Goal: Task Accomplishment & Management: Manage account settings

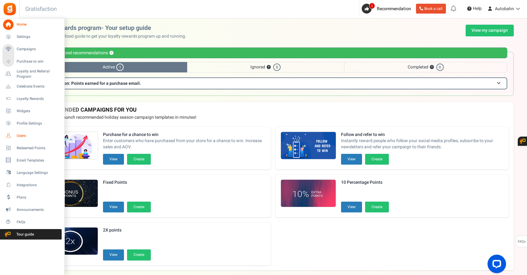
click at [22, 135] on span "Users" at bounding box center [38, 135] width 43 height 5
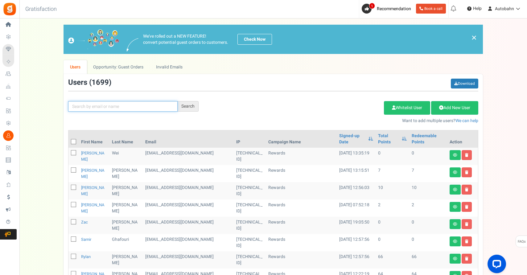
click at [148, 106] on input "text" at bounding box center [122, 106] width 109 height 10
type input "[PERSON_NAME] CT"
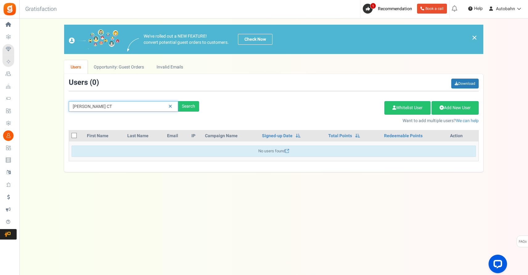
drag, startPoint x: 127, startPoint y: 105, endPoint x: 26, endPoint y: 89, distance: 102.4
click at [26, 90] on div "We've rolled out a NEW FEATURE! convert potential guest orders to customers. Ch…" at bounding box center [274, 98] width 496 height 147
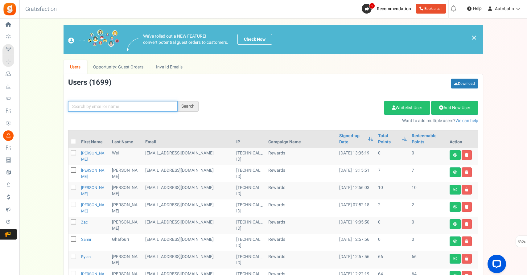
click at [109, 104] on input "text" at bounding box center [122, 106] width 109 height 10
paste input "[PERSON_NAME][EMAIL_ADDRESS][DOMAIN_NAME]"
type input "[PERSON_NAME][EMAIL_ADDRESS][DOMAIN_NAME]"
click at [187, 107] on div "Search" at bounding box center [187, 106] width 21 height 10
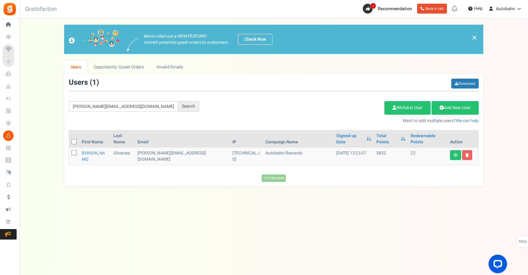
click at [397, 184] on div "Under maintenance we will be back soon We apologize for any inconvenience. The …" at bounding box center [273, 124] width 508 height 213
click at [148, 148] on td "[PERSON_NAME][EMAIL_ADDRESS][DOMAIN_NAME]" at bounding box center [182, 156] width 95 height 17
click at [374, 148] on td "5832" at bounding box center [391, 156] width 34 height 17
click at [91, 150] on link "[PERSON_NAME]" at bounding box center [93, 156] width 23 height 12
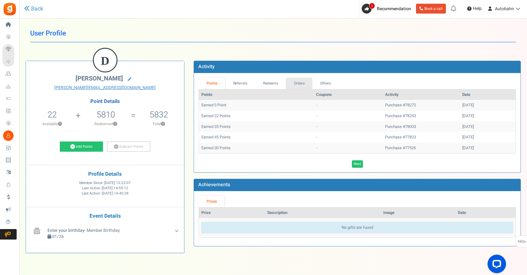
click at [300, 82] on link "Orders" at bounding box center [299, 83] width 26 height 11
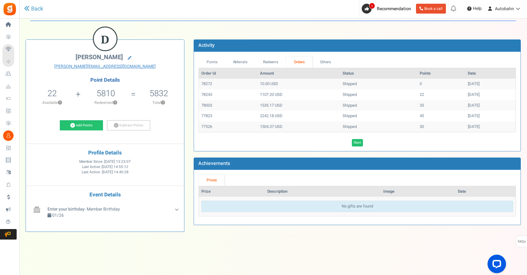
scroll to position [20, 0]
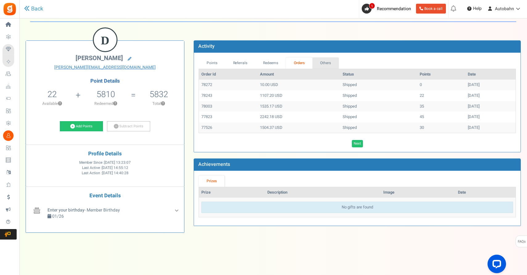
click at [330, 60] on link "Others" at bounding box center [325, 62] width 26 height 11
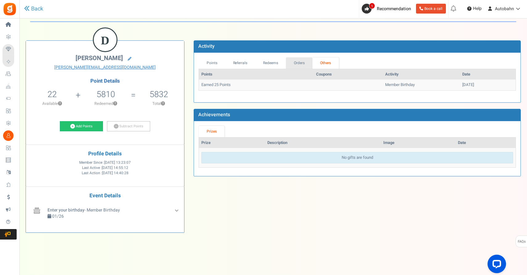
click at [297, 61] on link "Orders" at bounding box center [299, 62] width 26 height 11
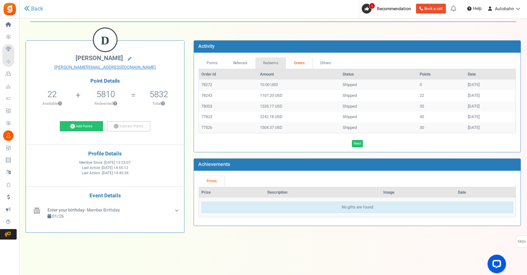
click at [265, 63] on link "Redeems" at bounding box center [270, 62] width 31 height 11
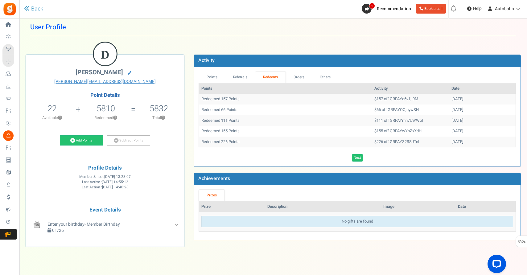
scroll to position [0, 0]
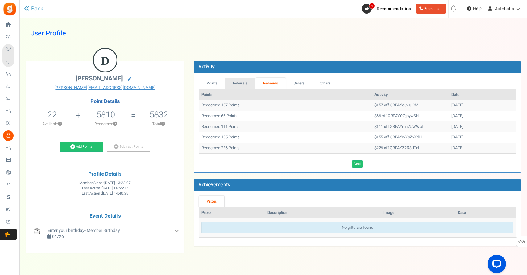
click at [238, 85] on link "Referrals" at bounding box center [240, 83] width 30 height 11
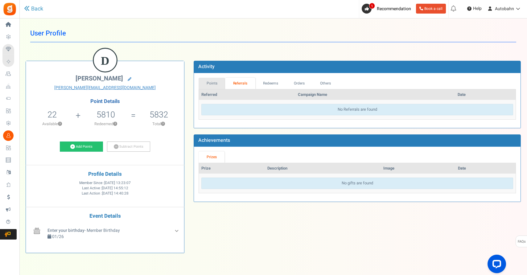
click at [213, 82] on link "Points" at bounding box center [211, 83] width 26 height 11
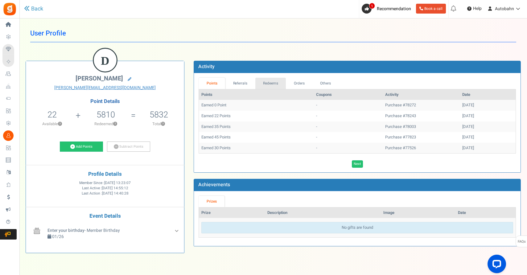
click at [274, 81] on link "Redeems" at bounding box center [270, 83] width 31 height 11
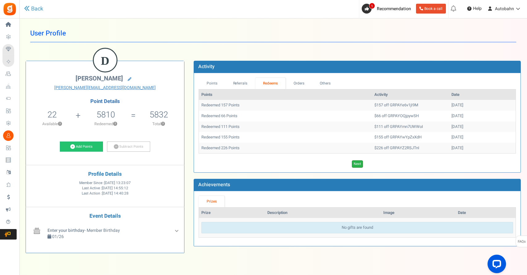
click at [361, 164] on link "Next" at bounding box center [357, 163] width 11 height 7
click at [367, 164] on link "Next" at bounding box center [365, 163] width 11 height 7
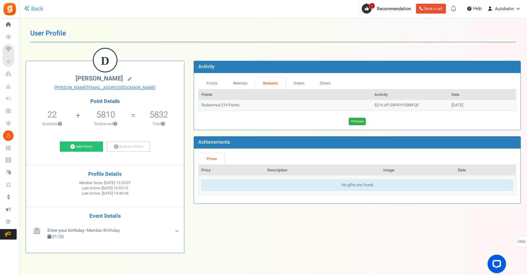
click at [362, 120] on link "Previous" at bounding box center [356, 121] width 17 height 7
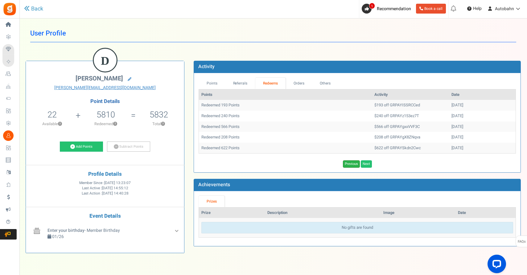
click at [355, 164] on link "Previous" at bounding box center [351, 163] width 17 height 7
click at [355, 164] on link "Next" at bounding box center [357, 163] width 11 height 7
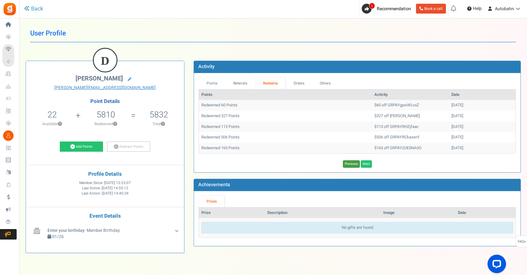
click at [355, 164] on link "Previous" at bounding box center [351, 163] width 17 height 7
click at [355, 164] on link "Next" at bounding box center [357, 163] width 11 height 7
click at [355, 164] on link "Previous" at bounding box center [351, 163] width 17 height 7
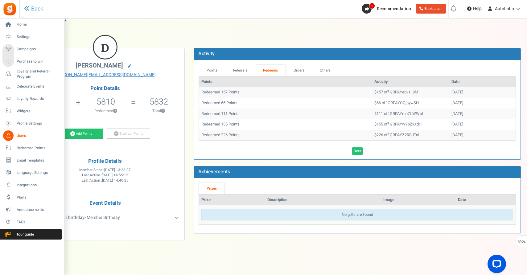
click at [27, 134] on span "Users" at bounding box center [38, 135] width 43 height 5
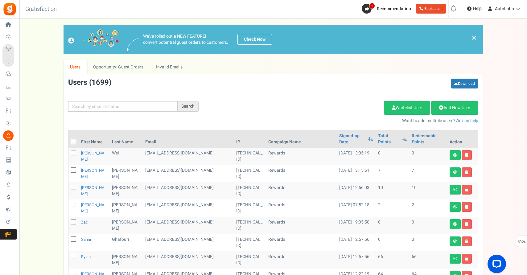
click at [133, 112] on div "Search Add Etsy Order Delete Selected Users Import Users Spam Protection Subtra…" at bounding box center [272, 101] width 419 height 45
click at [133, 109] on input "text" at bounding box center [122, 106] width 109 height 10
click at [192, 109] on div "Search" at bounding box center [187, 106] width 21 height 10
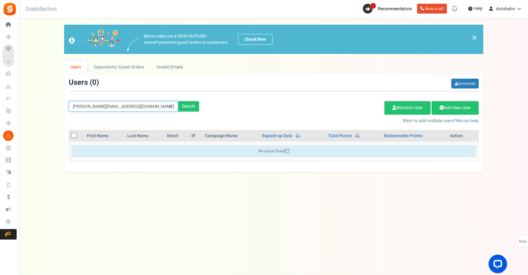
click at [140, 106] on input "[PERSON_NAME][EMAIL_ADDRESS][DOMAIN_NAME]" at bounding box center [123, 106] width 109 height 10
drag, startPoint x: 138, startPoint y: 106, endPoint x: 53, endPoint y: 102, distance: 85.8
click at [53, 102] on div "We've rolled out a NEW FEATURE! convert potential guest orders to customers. Ch…" at bounding box center [274, 98] width 496 height 147
paste input "[PERSON_NAME]"
drag, startPoint x: 82, startPoint y: 107, endPoint x: 66, endPoint y: 107, distance: 16.0
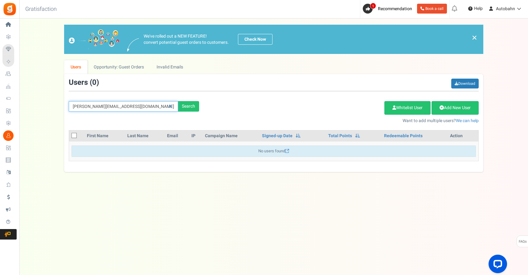
click at [66, 107] on div "[PERSON_NAME][EMAIL_ADDRESS][DOMAIN_NAME] Search" at bounding box center [134, 106] width 140 height 10
type input "[PERSON_NAME][EMAIL_ADDRESS][DOMAIN_NAME]"
drag, startPoint x: 144, startPoint y: 107, endPoint x: 67, endPoint y: 103, distance: 78.1
click at [67, 104] on div "[PERSON_NAME][EMAIL_ADDRESS][DOMAIN_NAME] Search" at bounding box center [134, 106] width 140 height 10
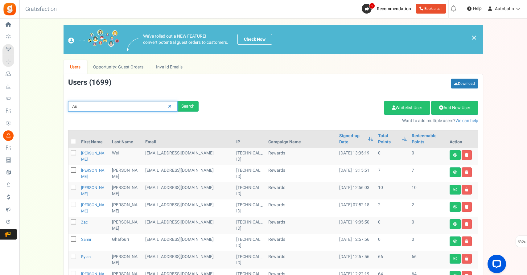
type input "A"
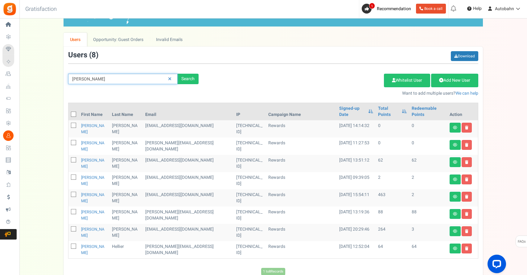
scroll to position [29, 0]
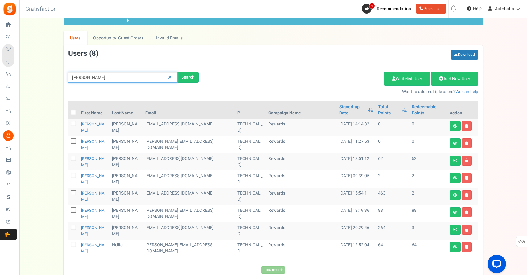
click at [114, 72] on input "[PERSON_NAME]" at bounding box center [122, 77] width 109 height 10
drag, startPoint x: 108, startPoint y: 77, endPoint x: 37, endPoint y: 73, distance: 71.9
click at [37, 73] on div "We've rolled out a NEW FEATURE! convert potential guest orders to customers. Ch…" at bounding box center [273, 137] width 495 height 283
type input "A"
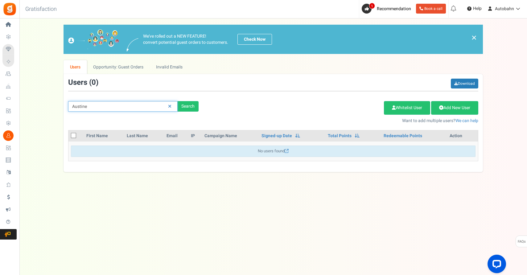
scroll to position [0, 0]
drag, startPoint x: 108, startPoint y: 107, endPoint x: 66, endPoint y: 103, distance: 42.3
click at [66, 103] on div "Austine Search" at bounding box center [134, 106] width 140 height 10
type input "[PERSON_NAME]"
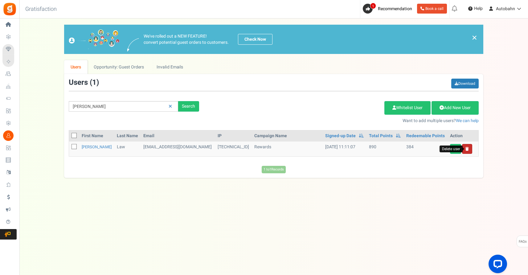
click at [465, 149] on icon at bounding box center [466, 149] width 3 height 4
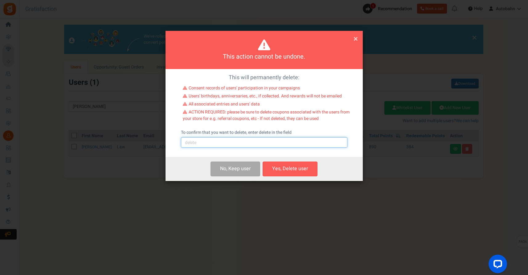
click at [263, 144] on input "text" at bounding box center [264, 142] width 166 height 10
type input "delete"
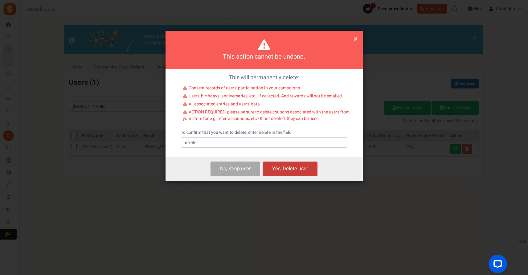
click at [275, 170] on button "Yes, Delete user" at bounding box center [289, 168] width 55 height 14
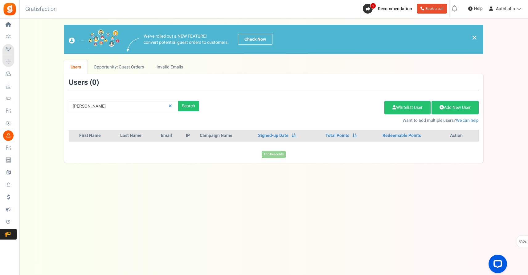
click at [244, 160] on div "Users ( 0 ) [GEOGRAPHIC_DATA] Search Add Etsy Order Delete Selected Users Impor…" at bounding box center [273, 118] width 419 height 89
click at [125, 104] on input "[PERSON_NAME]" at bounding box center [123, 106] width 109 height 10
drag, startPoint x: 77, startPoint y: 104, endPoint x: 43, endPoint y: 102, distance: 34.3
click at [43, 102] on div "We've rolled out a NEW FEATURE! convert potential guest orders to customers. Ch…" at bounding box center [274, 94] width 496 height 138
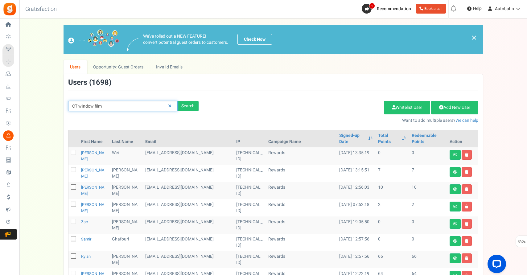
type input "CT window film"
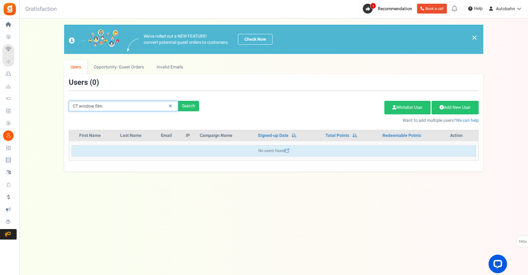
drag, startPoint x: 101, startPoint y: 108, endPoint x: 57, endPoint y: 102, distance: 44.2
click at [57, 105] on div "We've rolled out a NEW FEATURE! convert potential guest orders to customers. Ch…" at bounding box center [274, 98] width 496 height 147
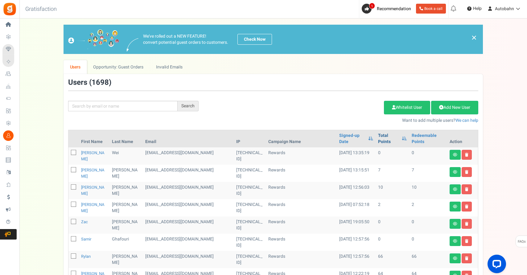
click at [379, 137] on link "Total Points" at bounding box center [388, 138] width 20 height 12
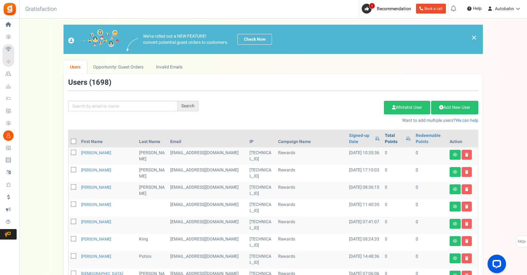
click at [384, 140] on link "Total Points" at bounding box center [393, 138] width 18 height 12
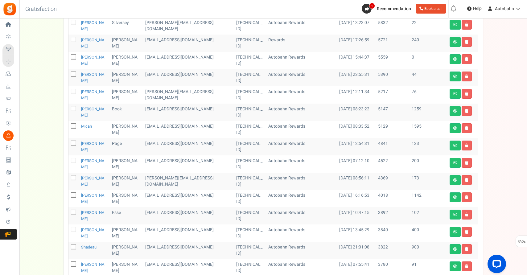
scroll to position [221, 0]
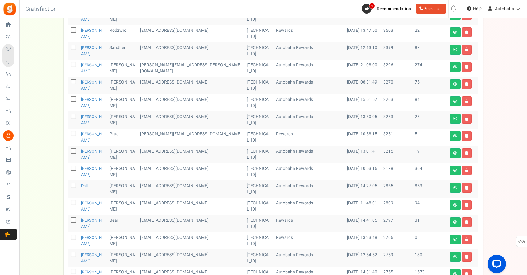
scroll to position [178, 0]
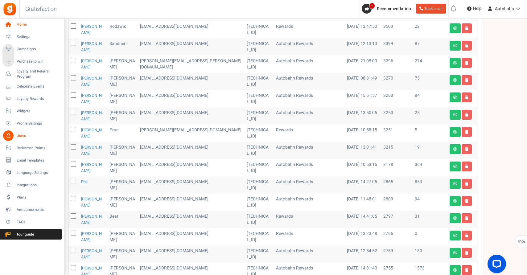
click at [9, 24] on icon at bounding box center [8, 24] width 10 height 10
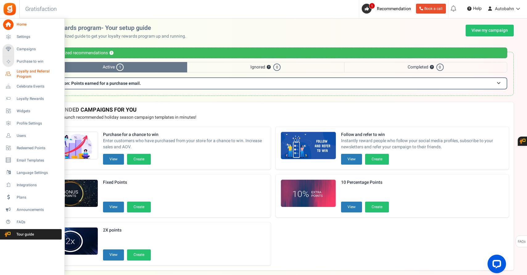
click at [29, 73] on span "Loyalty and Referral Program" at bounding box center [39, 74] width 45 height 10
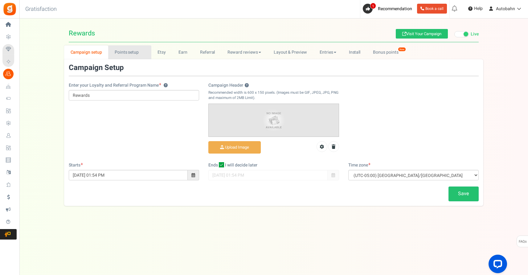
click at [132, 53] on link "Points setup New" at bounding box center [129, 52] width 43 height 14
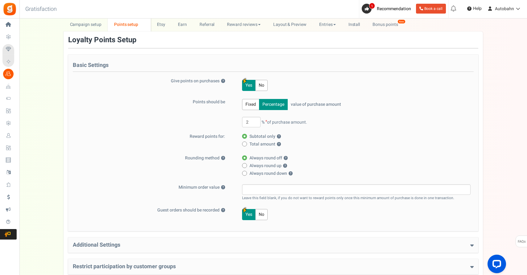
scroll to position [90, 0]
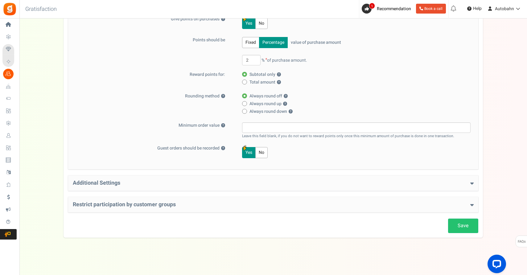
click at [264, 186] on h4 "Additional Settings" at bounding box center [273, 183] width 401 height 6
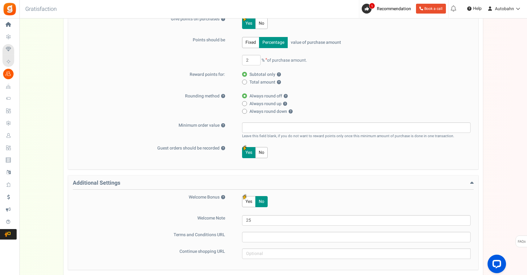
scroll to position [169, 0]
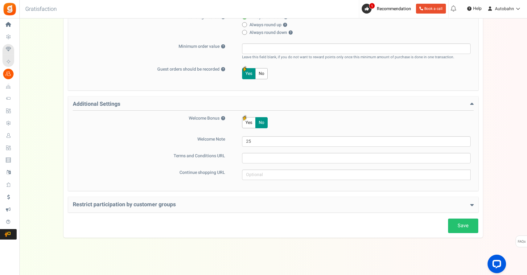
click at [218, 201] on div "Restrict participation by customer groups Restrict customer groups from partici…" at bounding box center [273, 204] width 410 height 15
click at [219, 207] on h4 "Restrict participation by customer groups" at bounding box center [273, 204] width 401 height 6
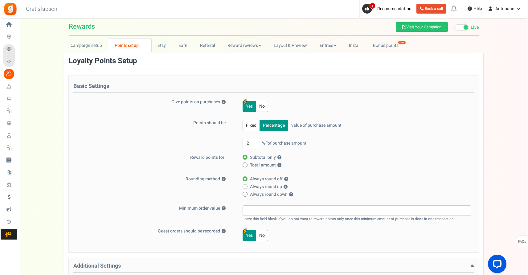
scroll to position [0, 0]
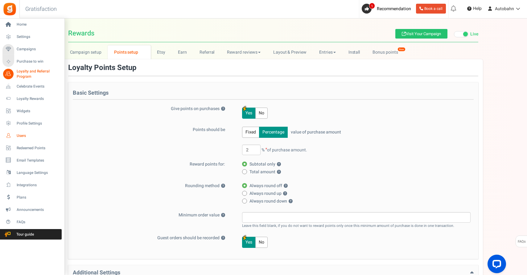
click at [16, 138] on link "Users" at bounding box center [31, 135] width 59 height 10
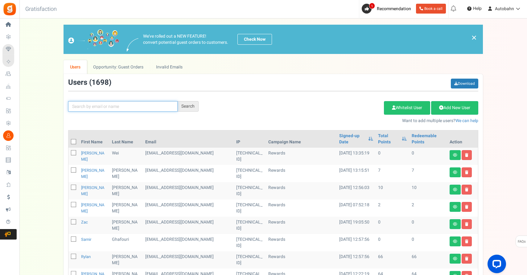
click at [126, 109] on input "text" at bounding box center [122, 106] width 109 height 10
type input "[PERSON_NAME]"
